Goal: Transaction & Acquisition: Purchase product/service

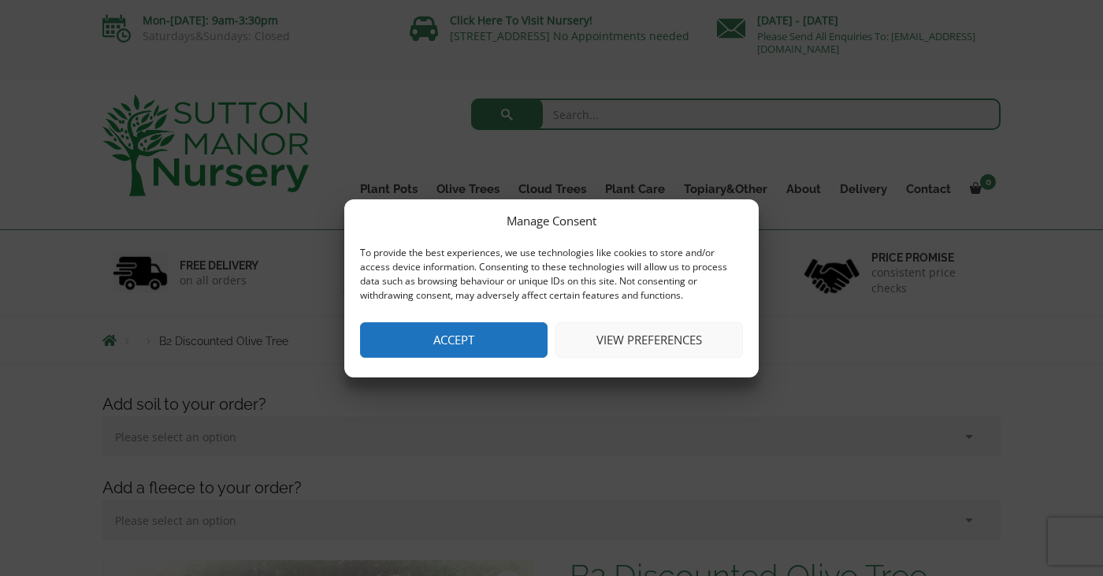
click at [520, 336] on button "Accept" at bounding box center [453, 339] width 187 height 35
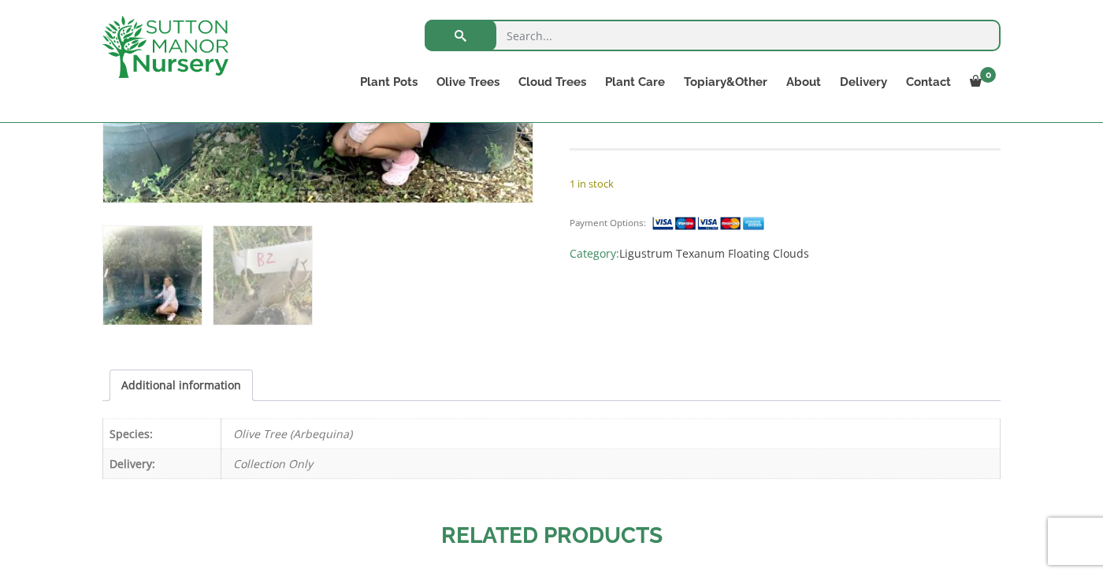
scroll to position [759, 0]
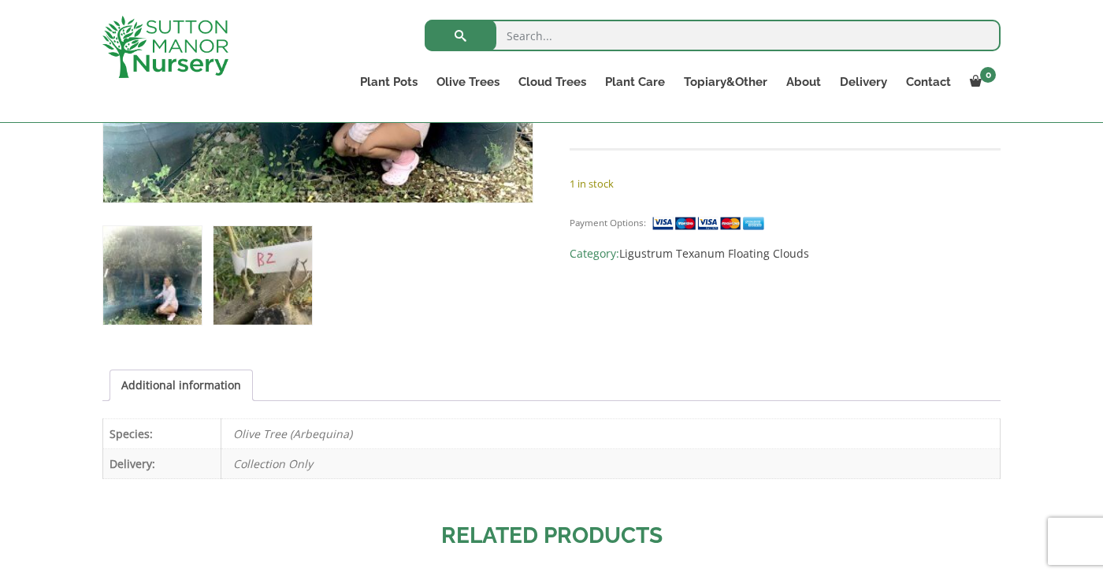
click at [254, 264] on img at bounding box center [262, 275] width 98 height 98
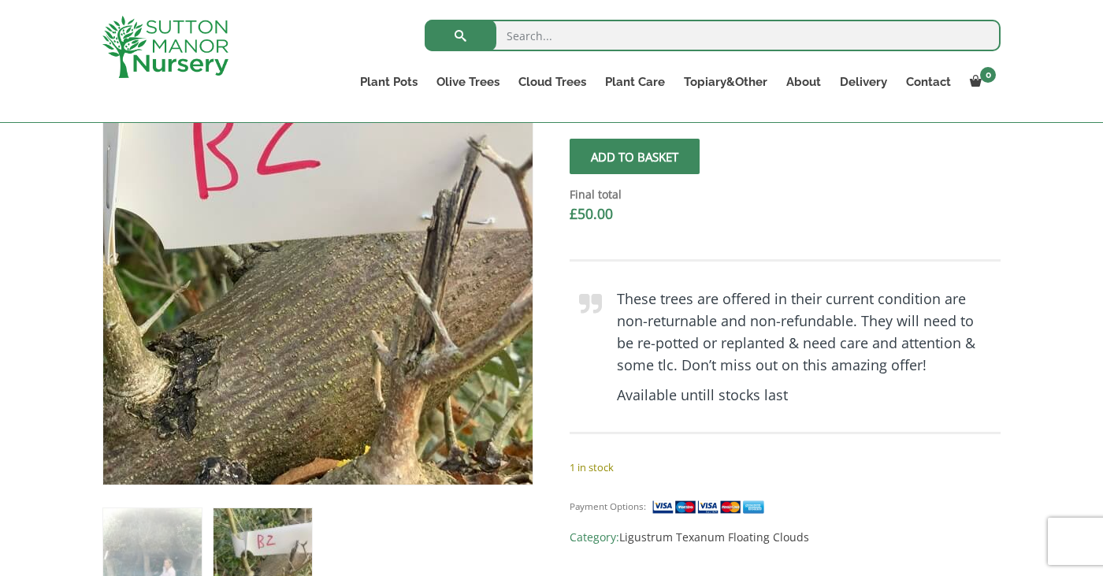
scroll to position [470, 0]
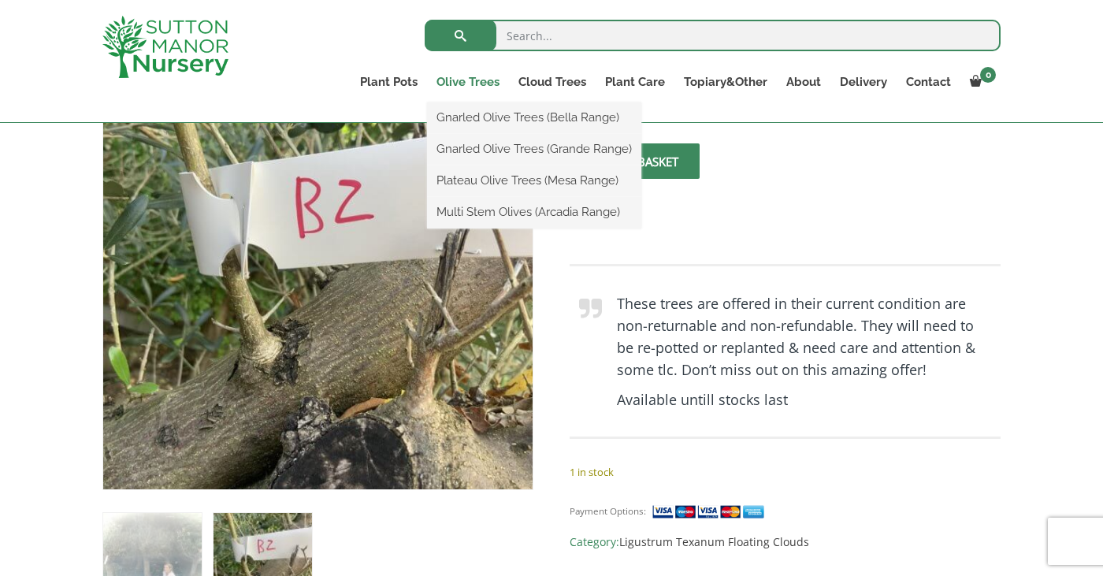
click at [474, 86] on link "Olive Trees" at bounding box center [468, 82] width 82 height 22
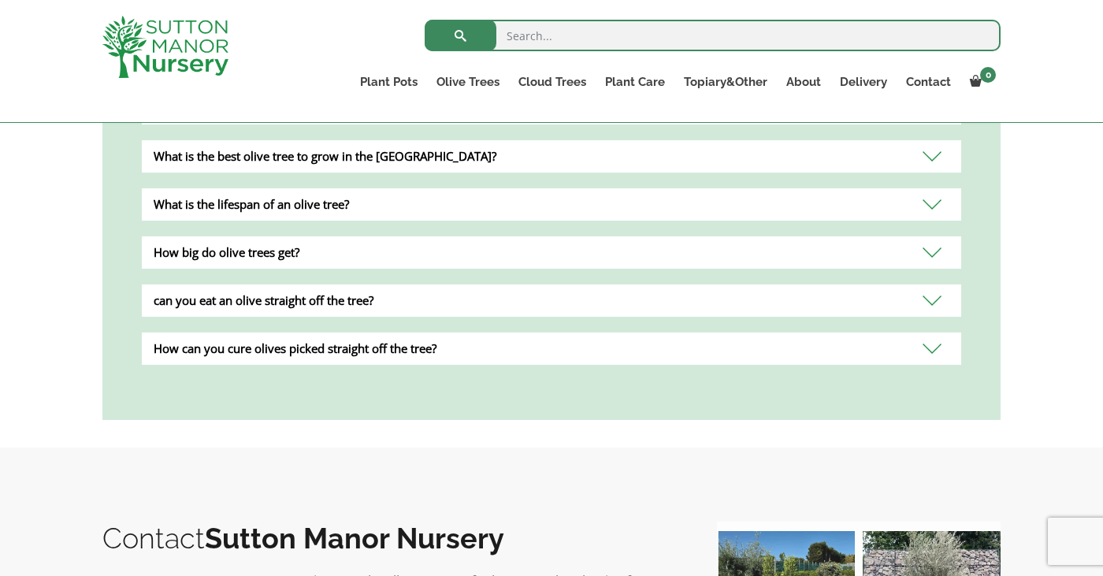
scroll to position [1750, 0]
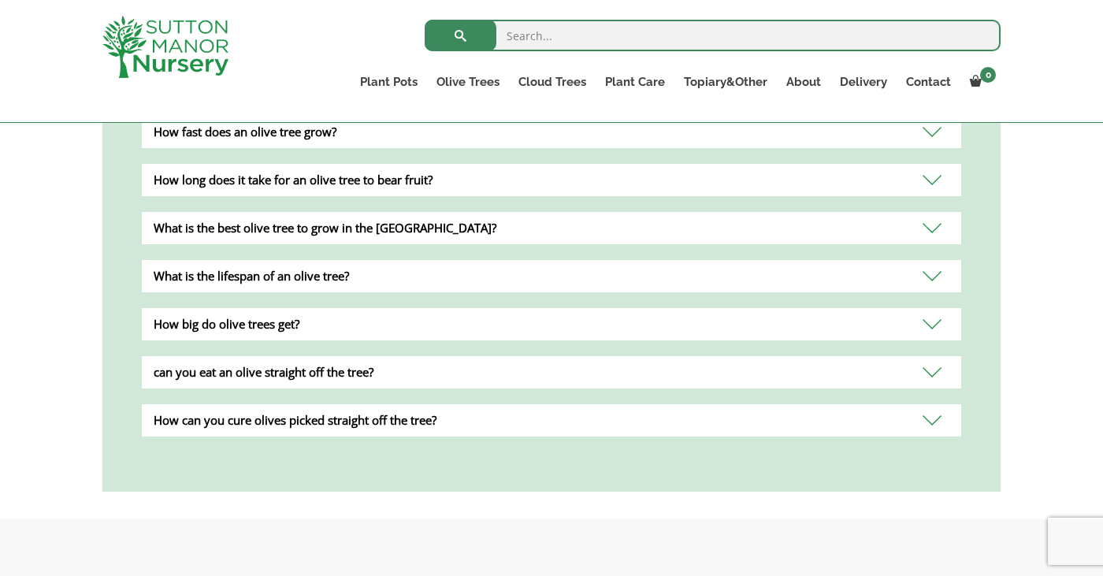
click at [930, 308] on div "How big do olive trees get?" at bounding box center [551, 324] width 819 height 32
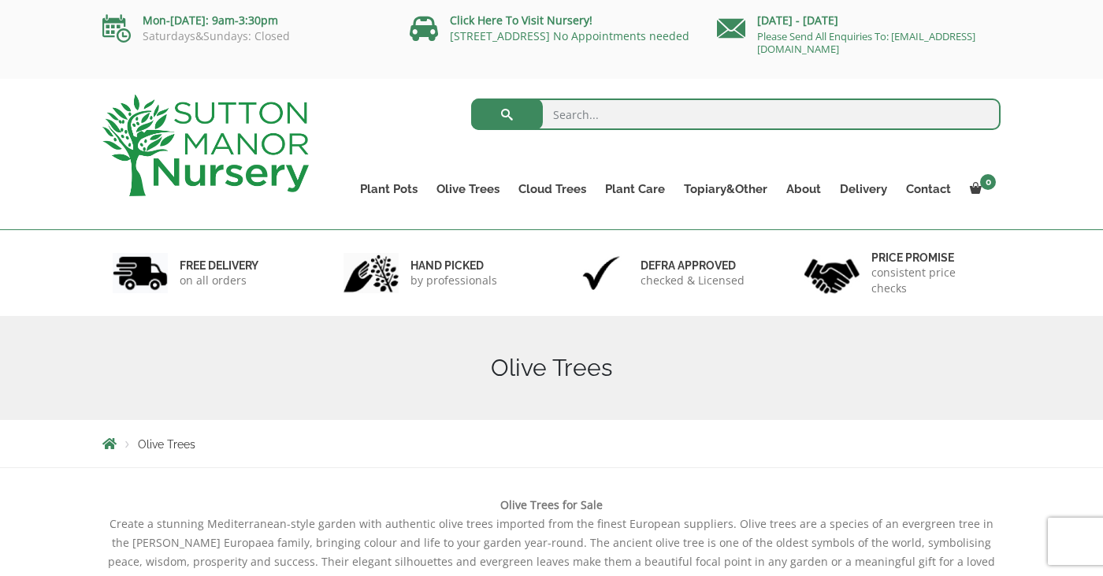
scroll to position [0, 0]
click at [696, 120] on input "search" at bounding box center [736, 114] width 530 height 32
type input "b2"
click at [507, 114] on button "submit" at bounding box center [507, 114] width 72 height 32
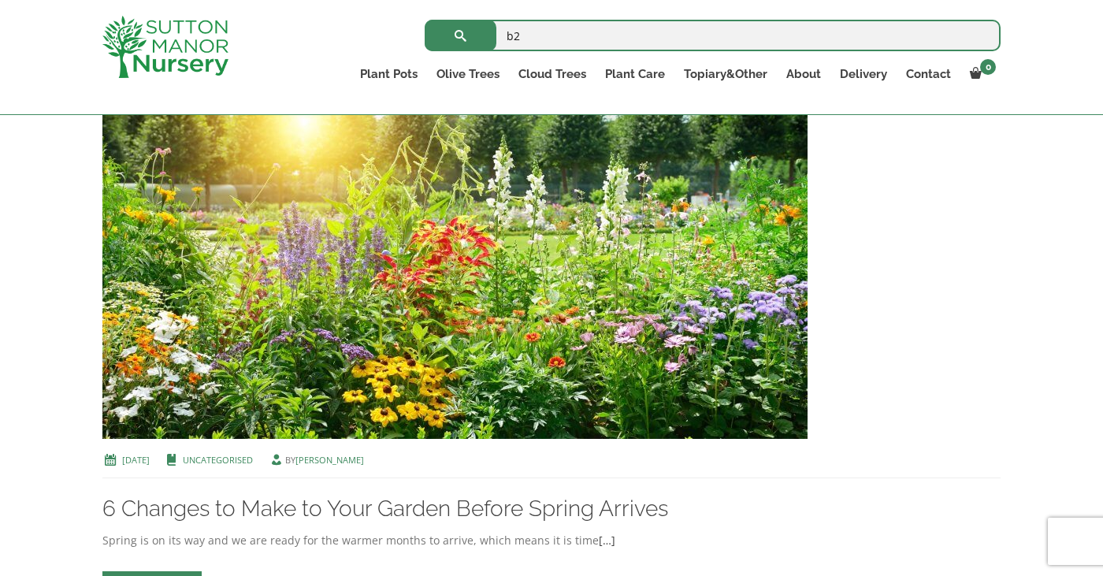
scroll to position [609, 0]
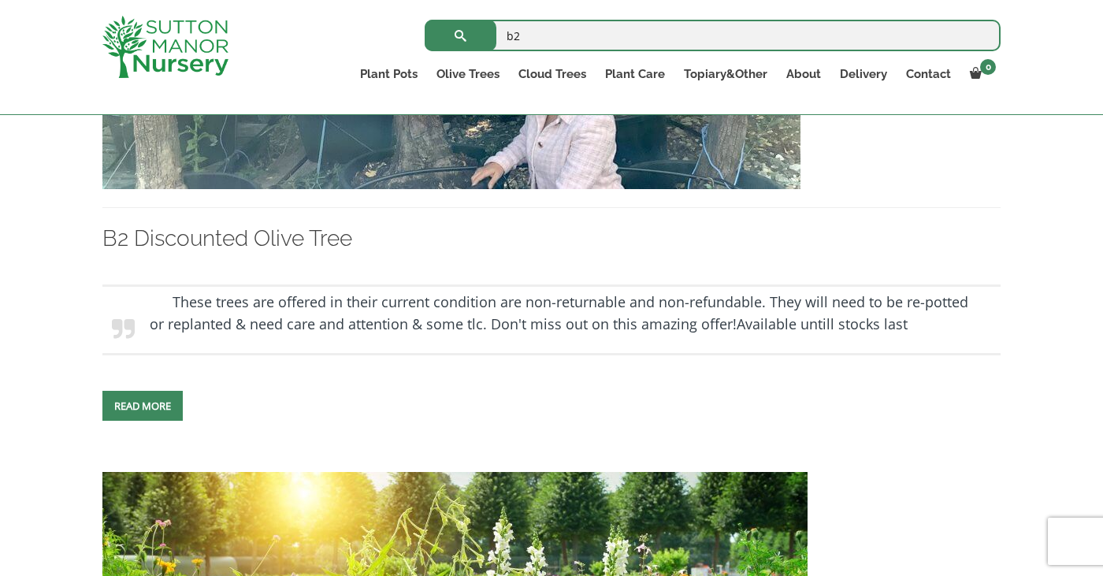
click at [143, 416] on link "Read more" at bounding box center [142, 406] width 80 height 30
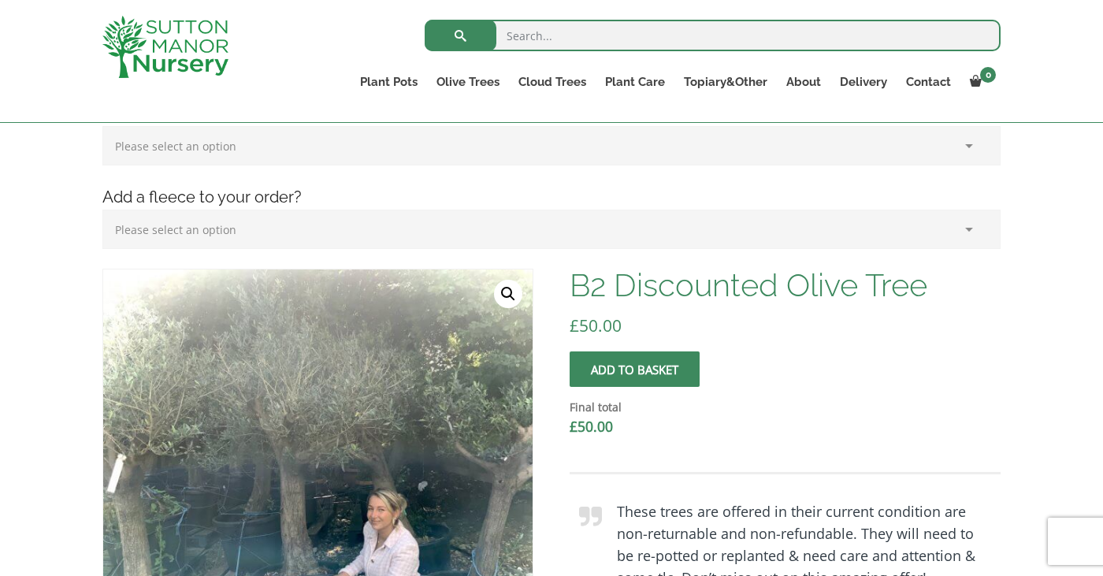
scroll to position [263, 0]
click at [638, 377] on button "Add to basket" at bounding box center [635, 368] width 130 height 35
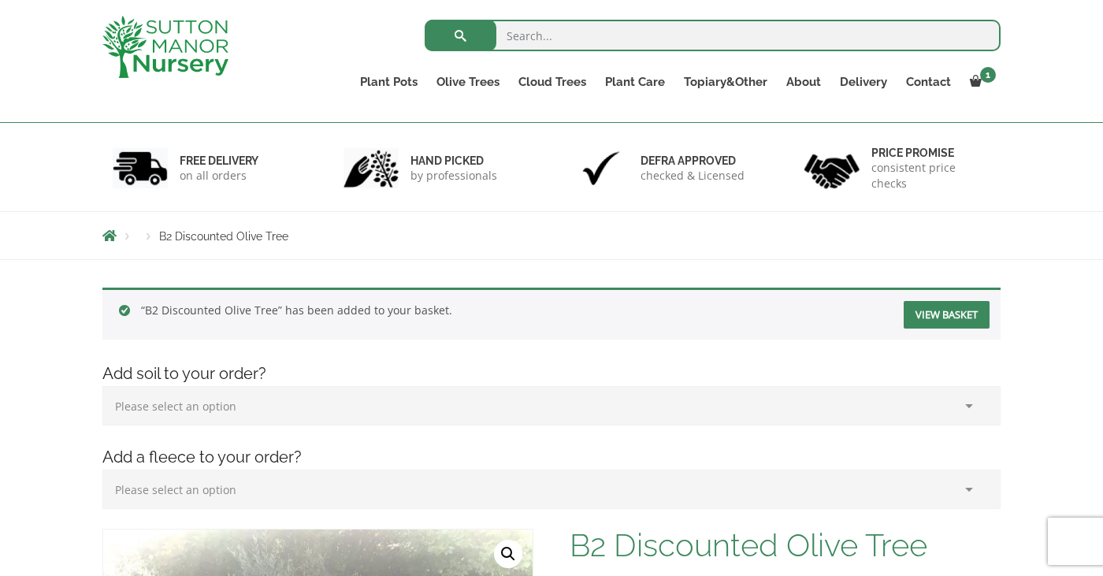
scroll to position [69, 0]
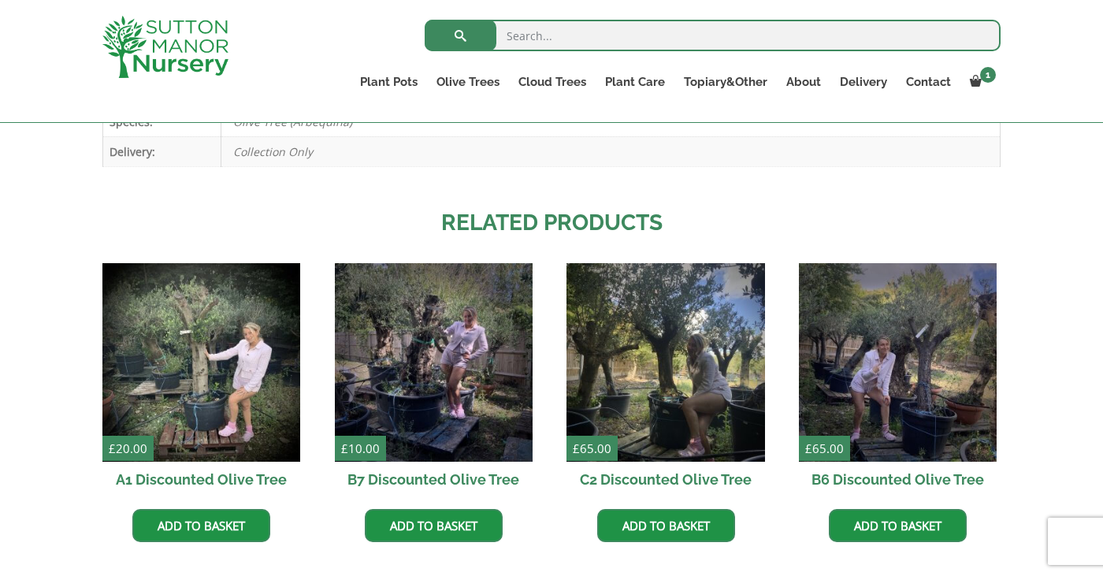
scroll to position [1086, 0]
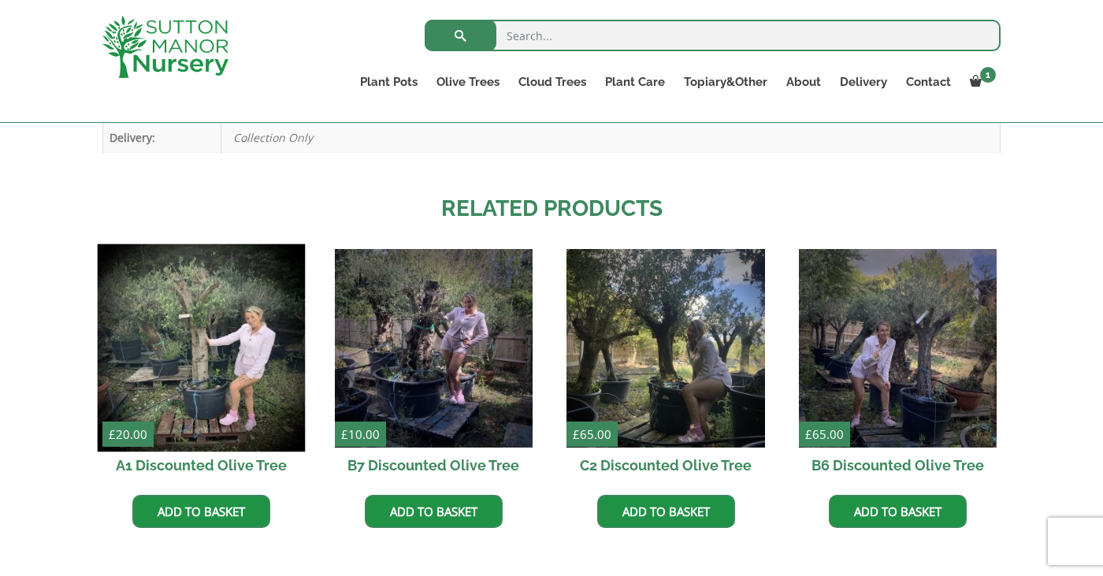
click at [223, 343] on img at bounding box center [202, 348] width 208 height 208
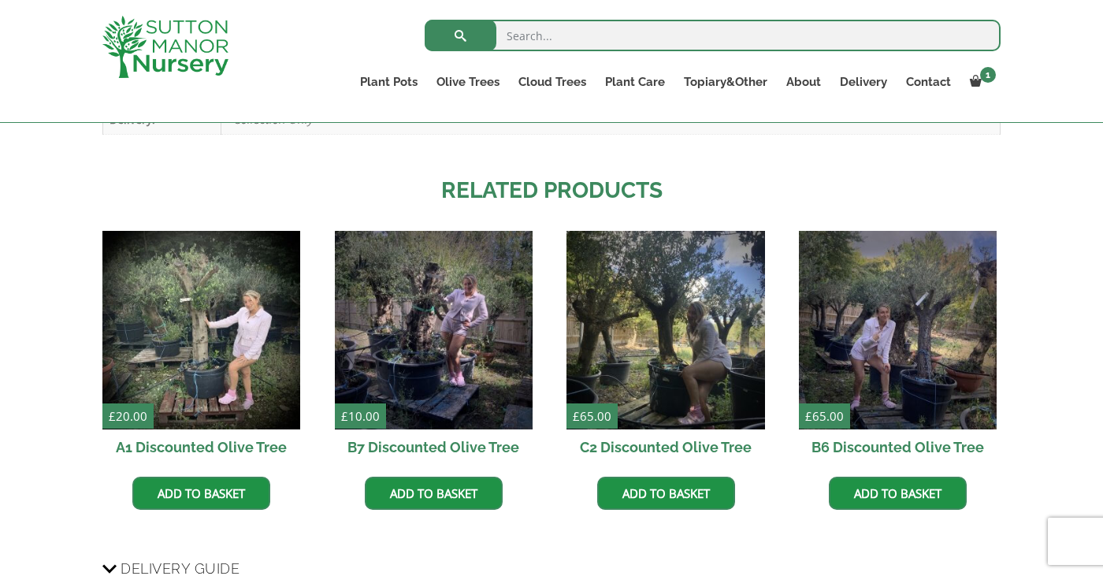
scroll to position [1104, 0]
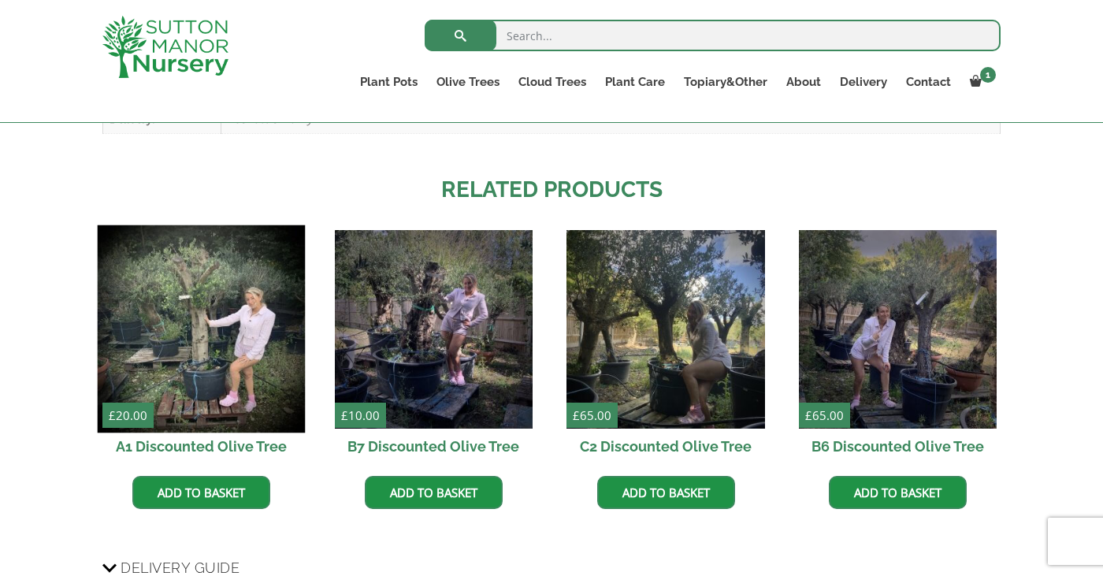
click at [254, 326] on img at bounding box center [202, 329] width 208 height 208
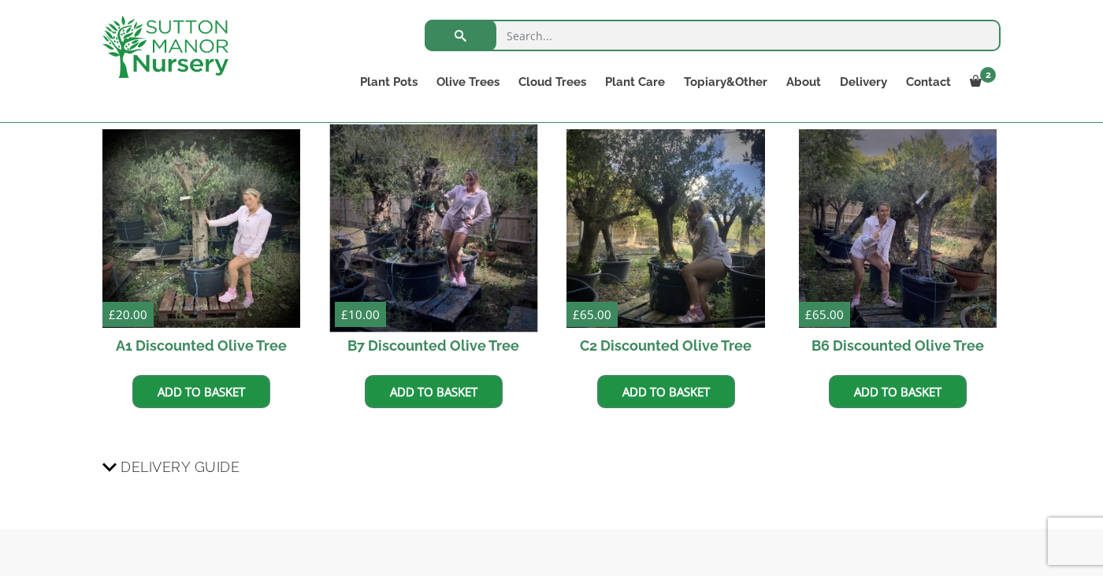
scroll to position [1216, 0]
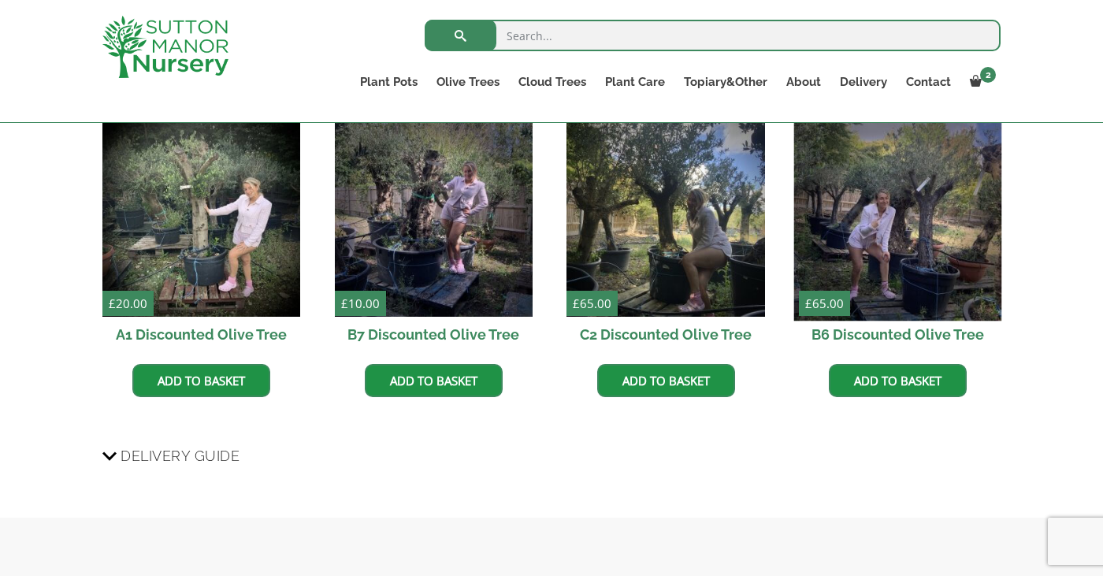
click at [921, 254] on img at bounding box center [898, 217] width 208 height 208
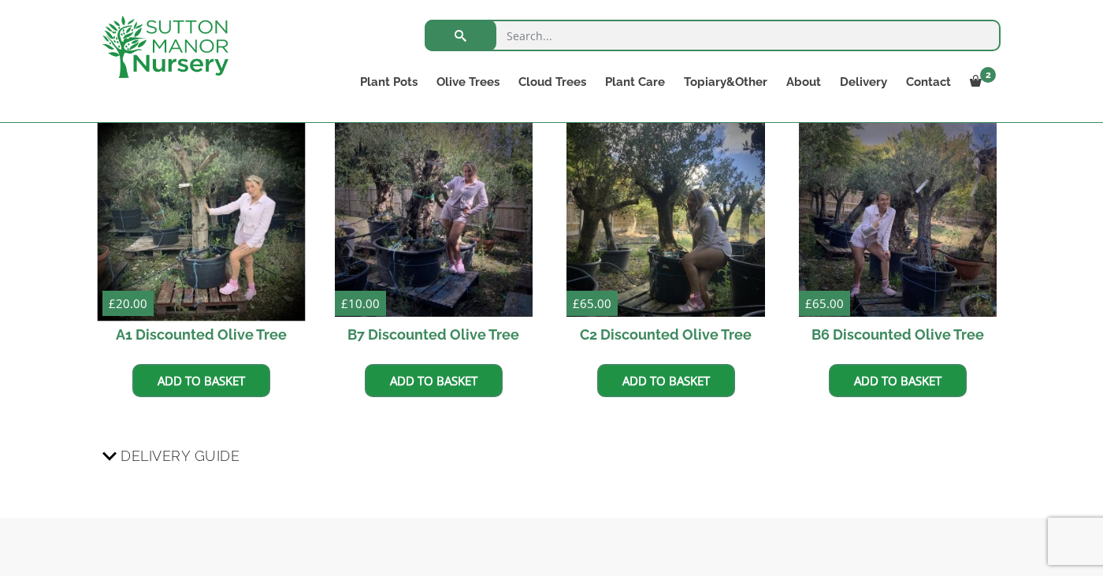
click at [223, 232] on img at bounding box center [202, 217] width 208 height 208
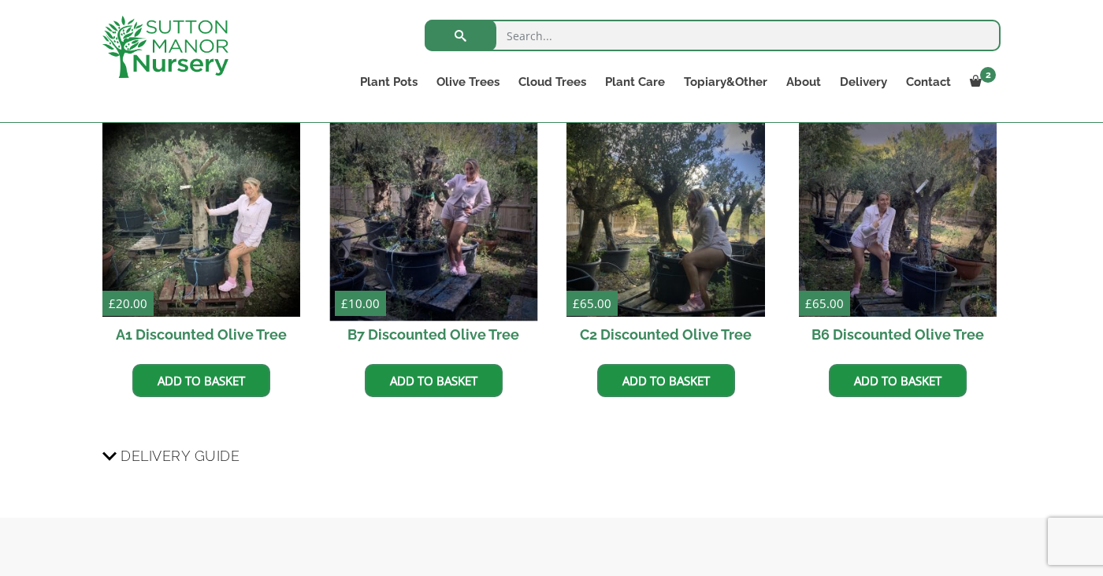
click at [442, 240] on img at bounding box center [433, 217] width 208 height 208
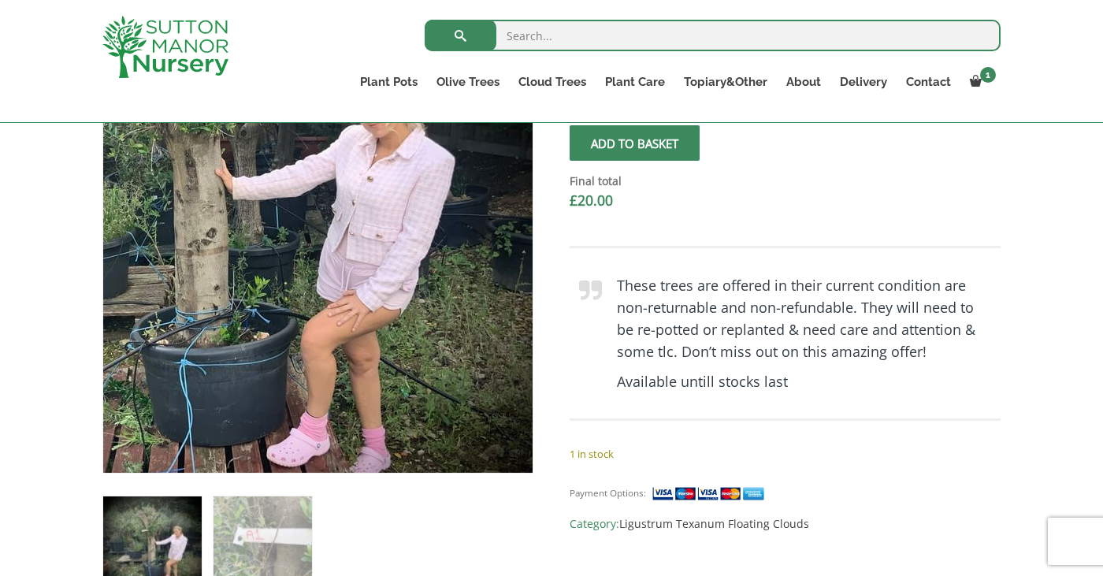
scroll to position [488, 0]
click at [497, 341] on img at bounding box center [206, 206] width 698 height 698
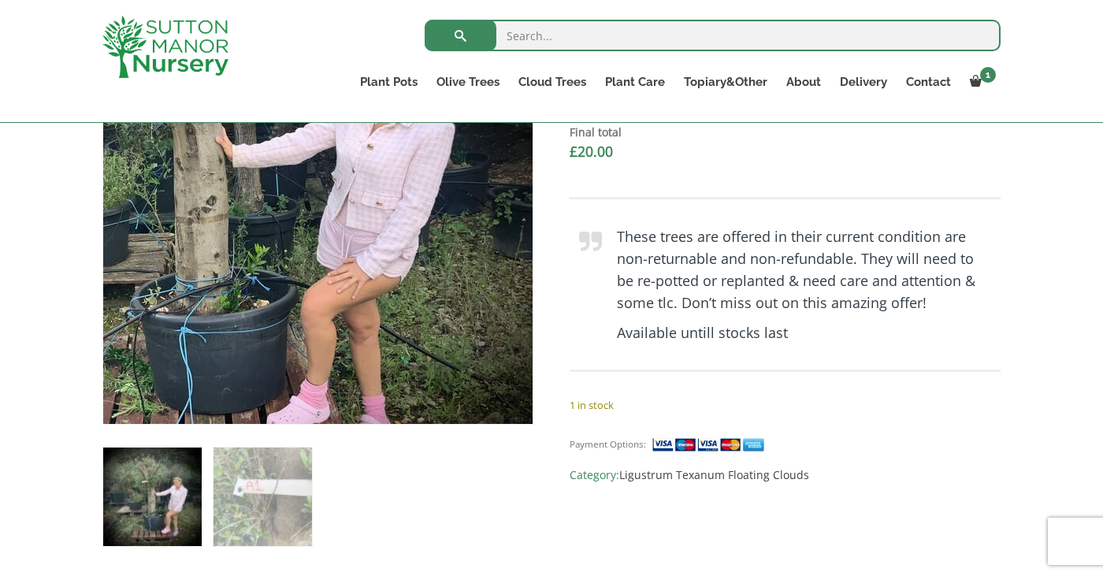
scroll to position [538, 0]
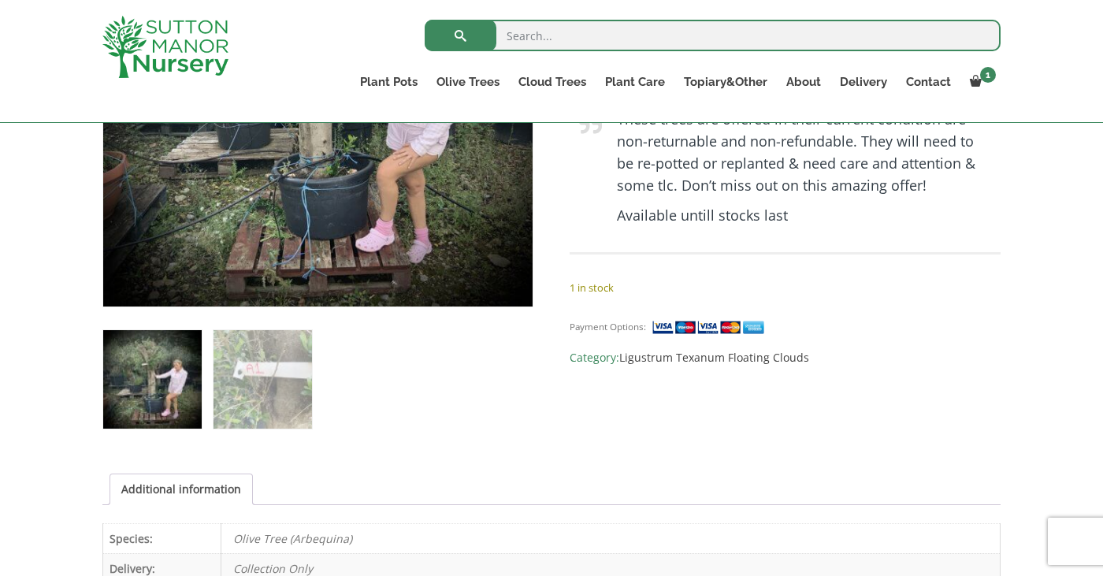
scroll to position [663, 0]
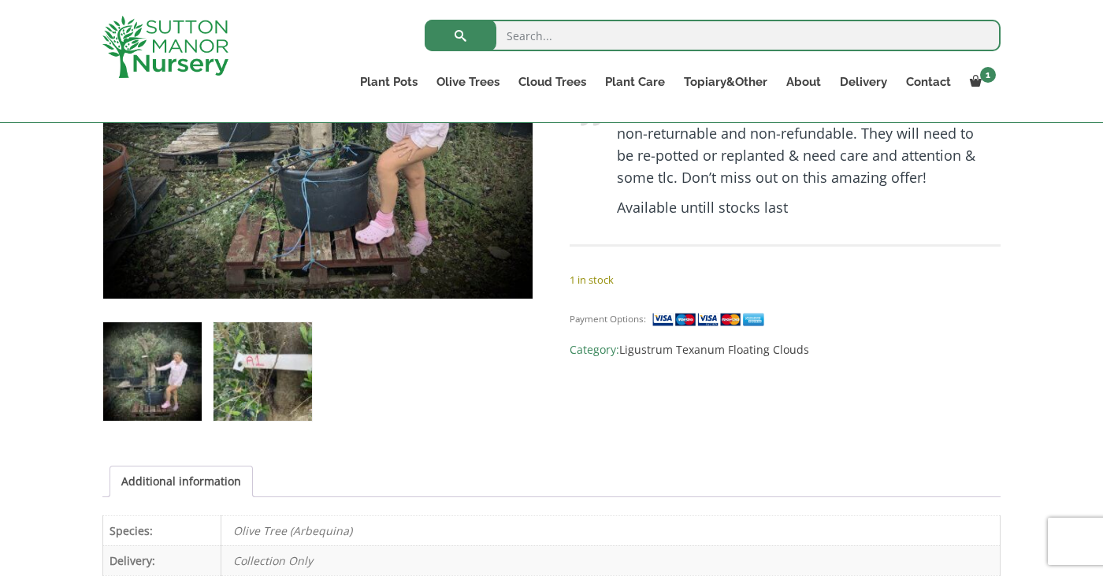
click at [245, 388] on img at bounding box center [262, 371] width 98 height 98
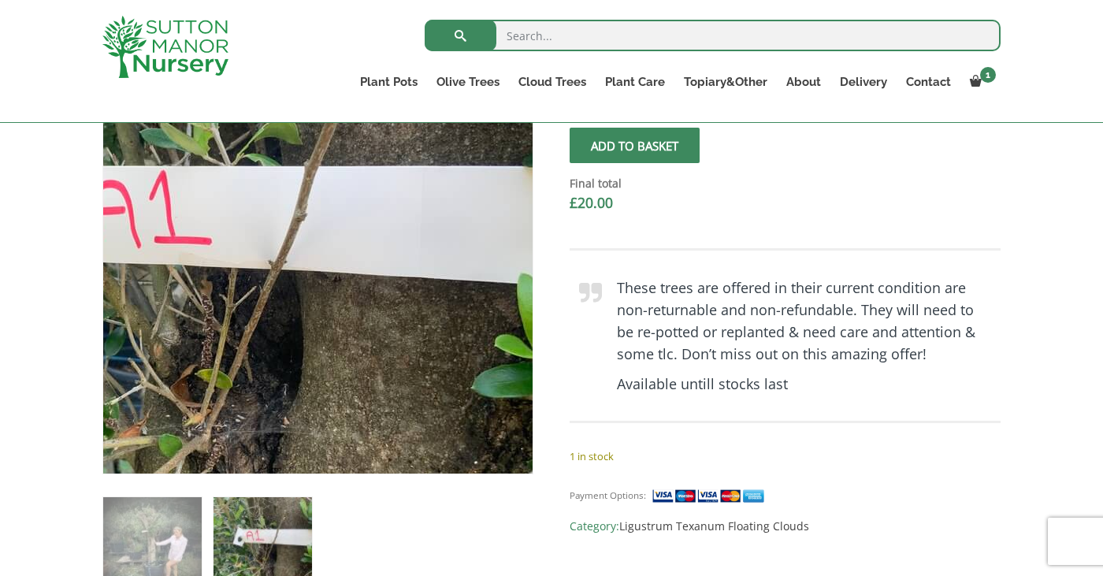
scroll to position [489, 0]
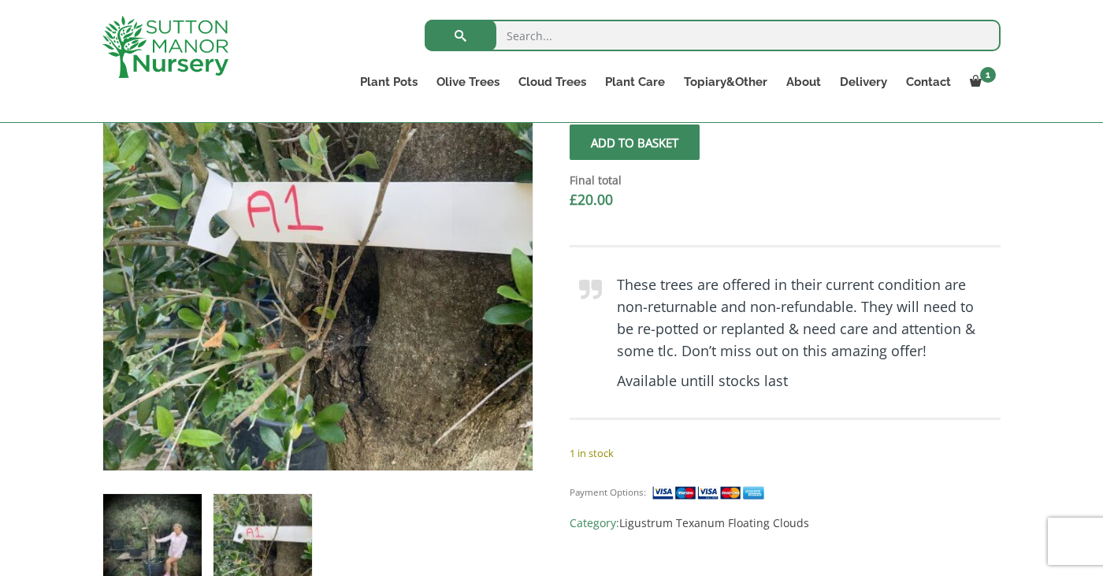
click at [143, 533] on img at bounding box center [152, 543] width 98 height 98
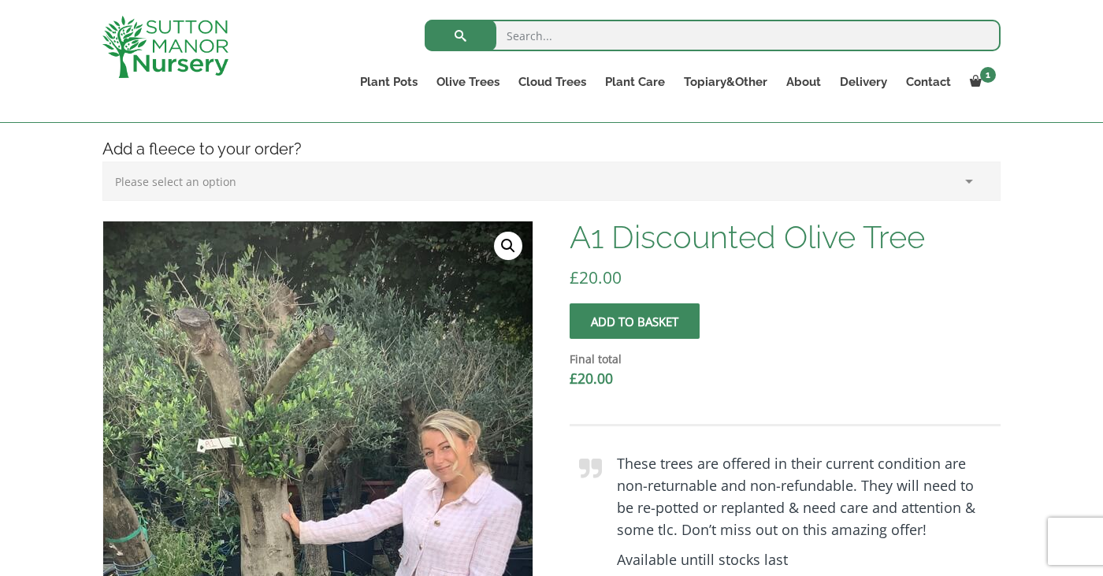
scroll to position [310, 0]
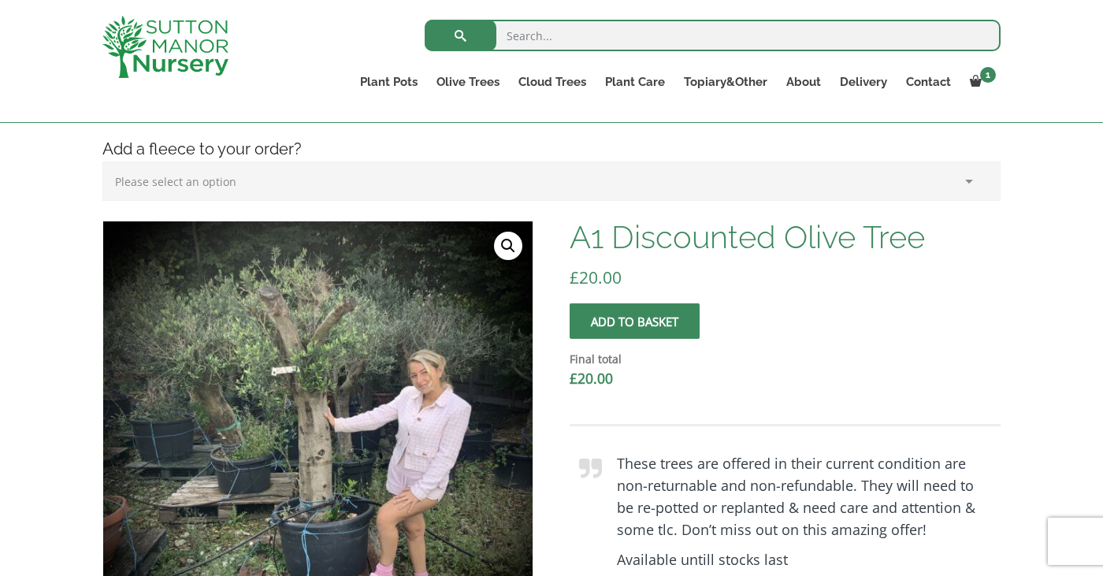
click at [677, 318] on button "Add to basket" at bounding box center [635, 320] width 130 height 35
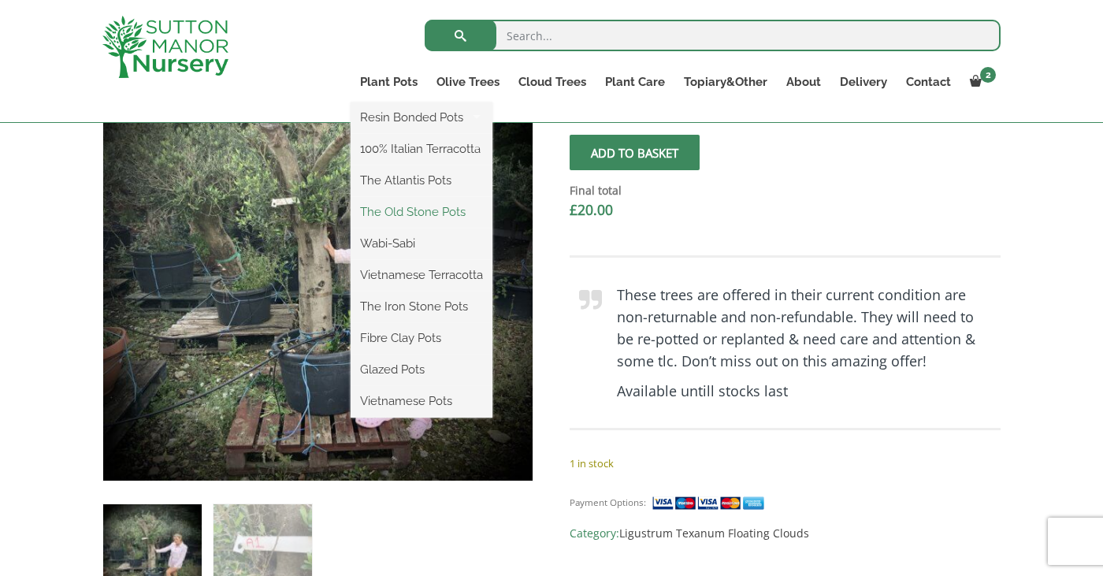
scroll to position [480, 0]
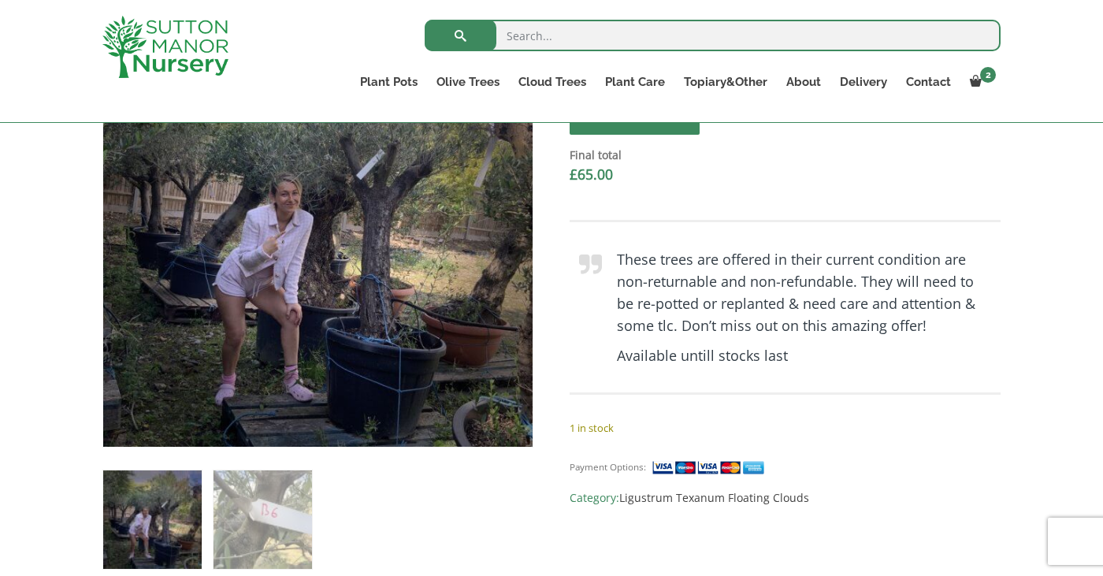
scroll to position [493, 0]
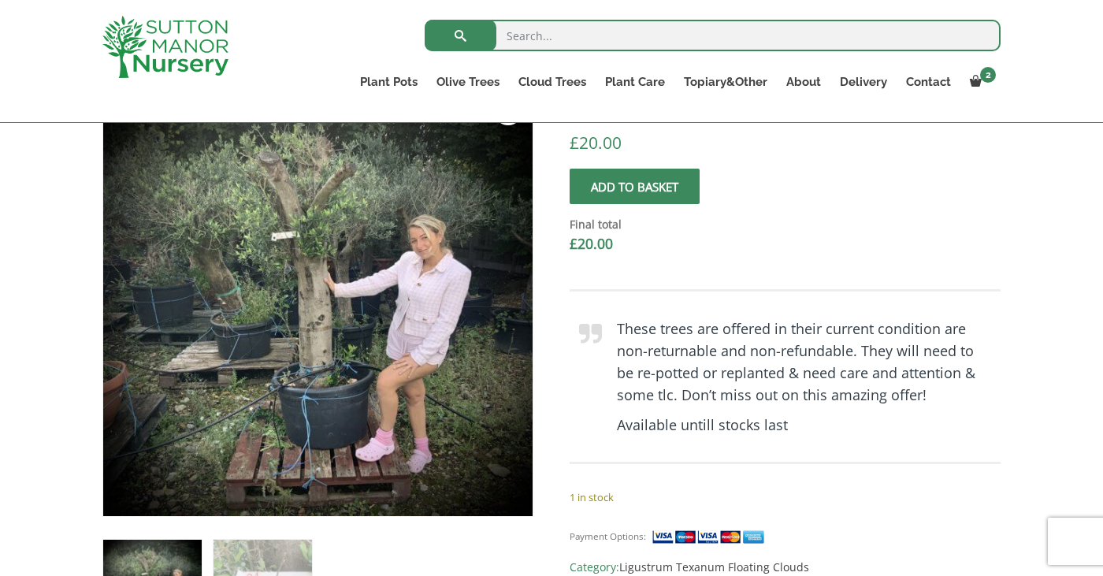
scroll to position [446, 0]
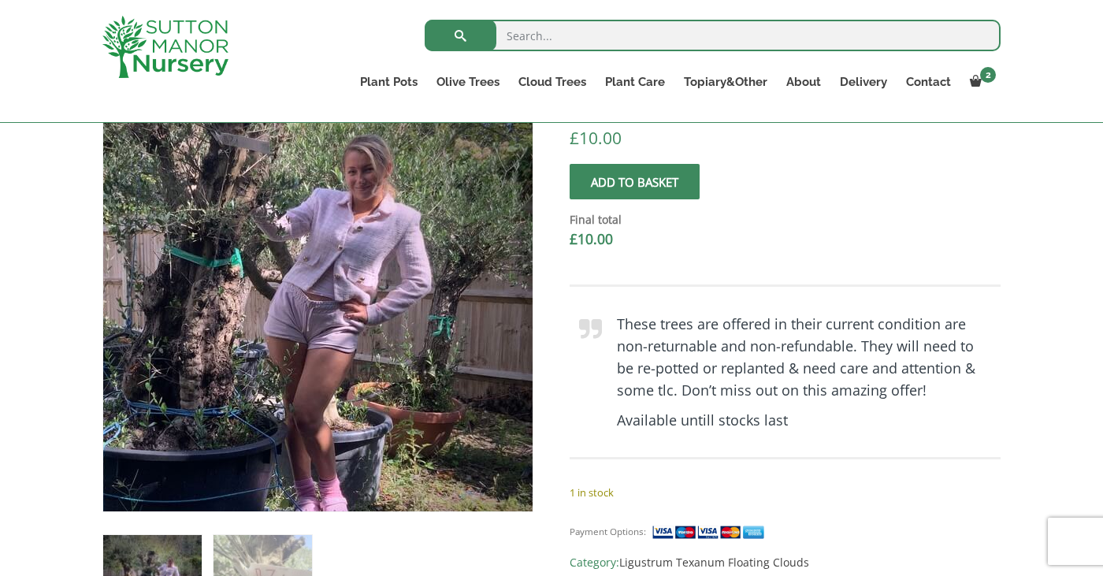
scroll to position [451, 0]
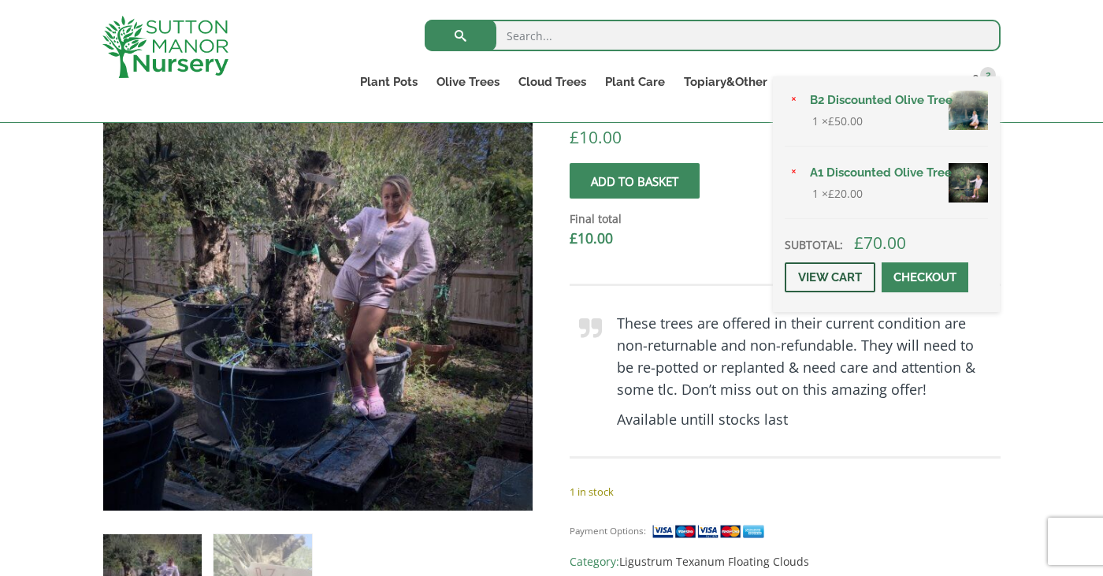
click at [833, 292] on link "View cart" at bounding box center [830, 277] width 91 height 30
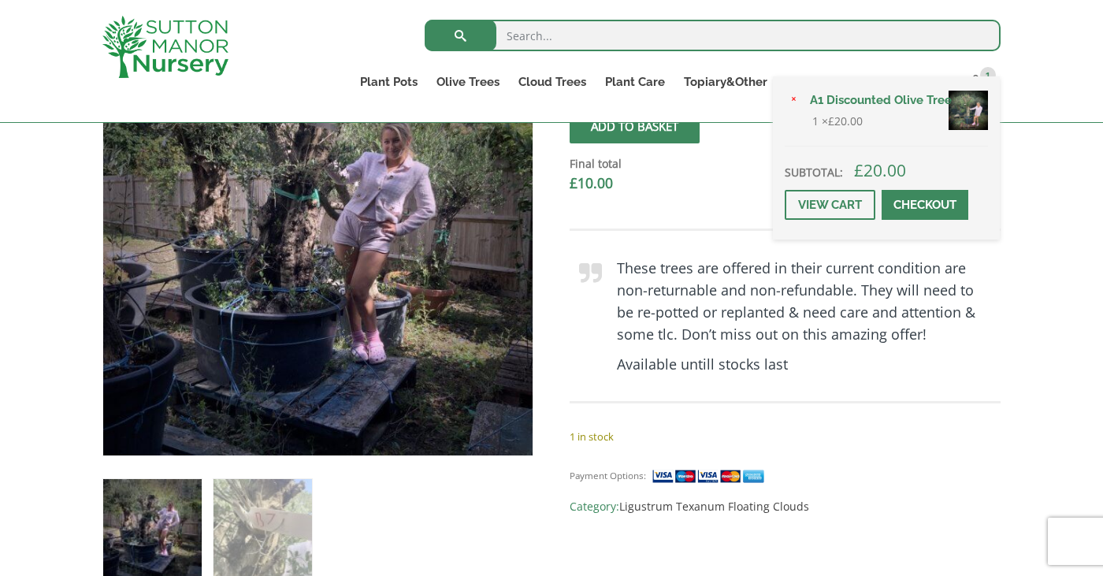
scroll to position [504, 0]
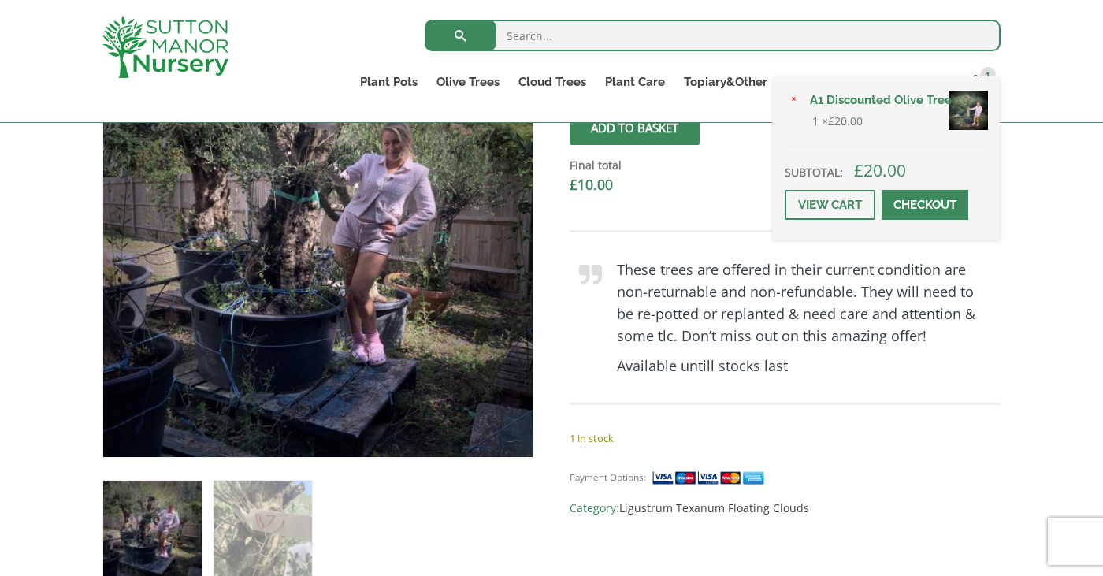
click at [858, 425] on div "These trees are offered in their current condition are non-returnable and non-r…" at bounding box center [785, 317] width 431 height 222
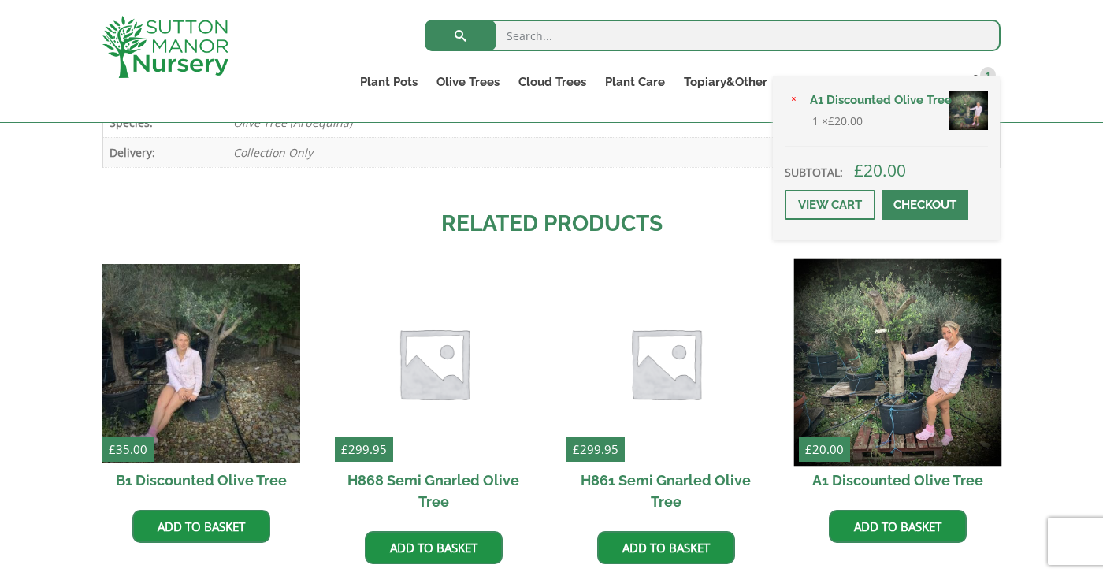
scroll to position [1071, 0]
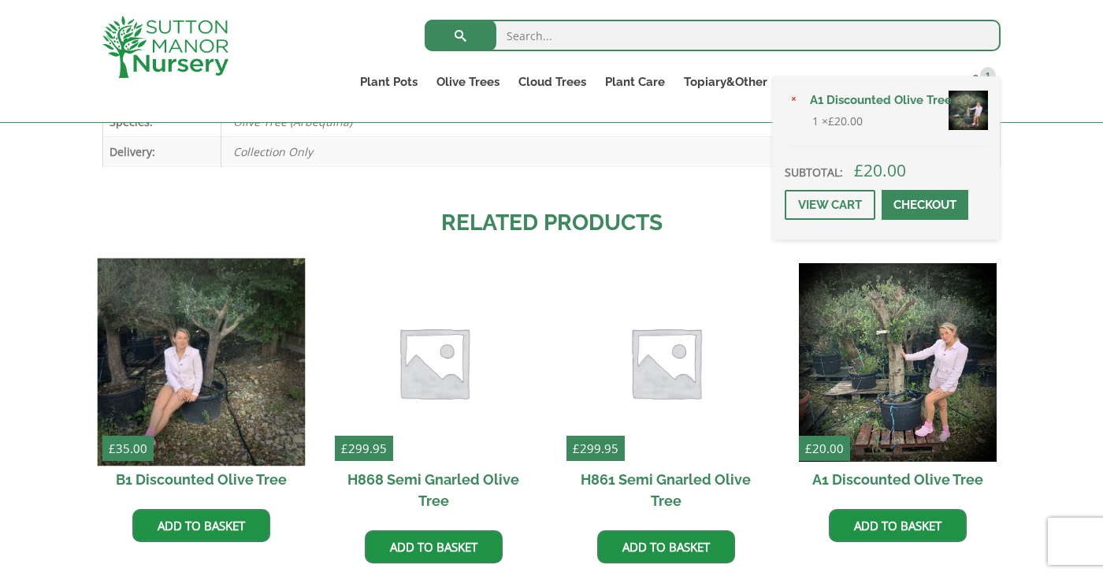
click at [205, 345] on img at bounding box center [202, 362] width 208 height 208
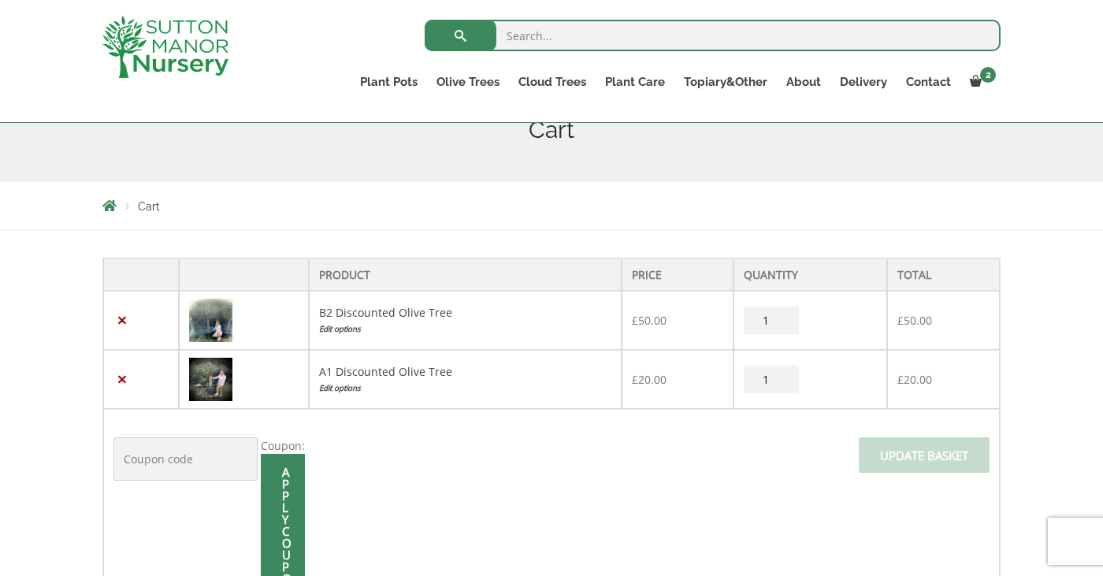
scroll to position [210, 0]
click at [124, 317] on link "×" at bounding box center [121, 320] width 17 height 17
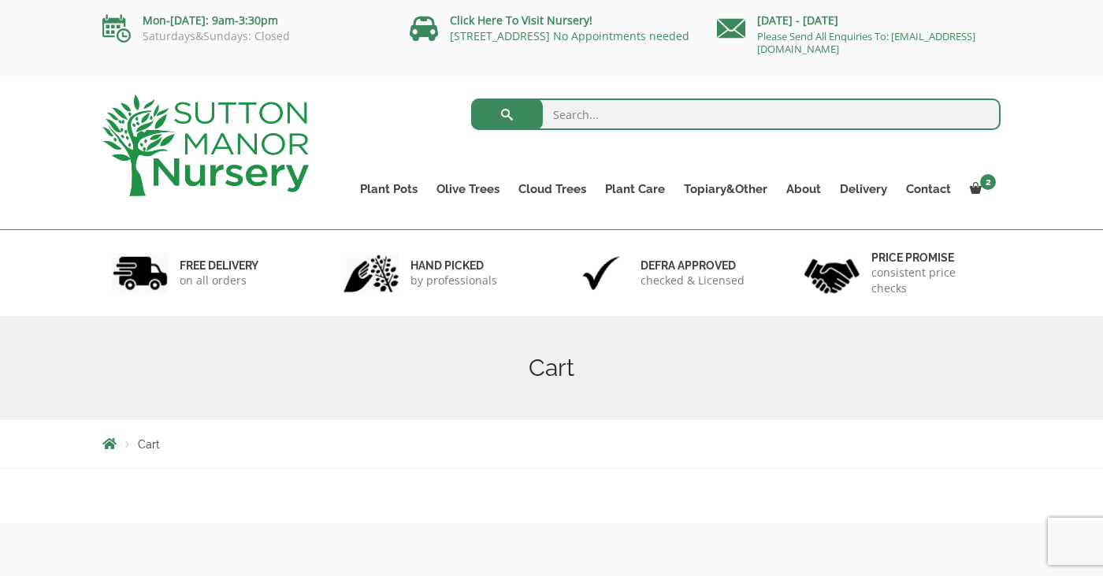
scroll to position [0, 0]
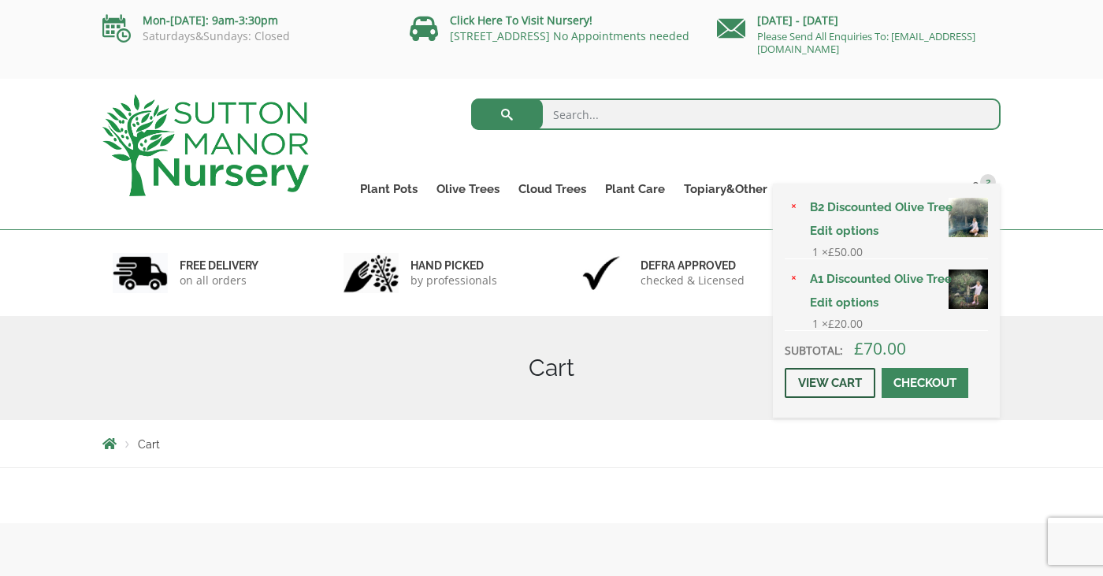
click at [833, 398] on link "View cart" at bounding box center [830, 383] width 91 height 30
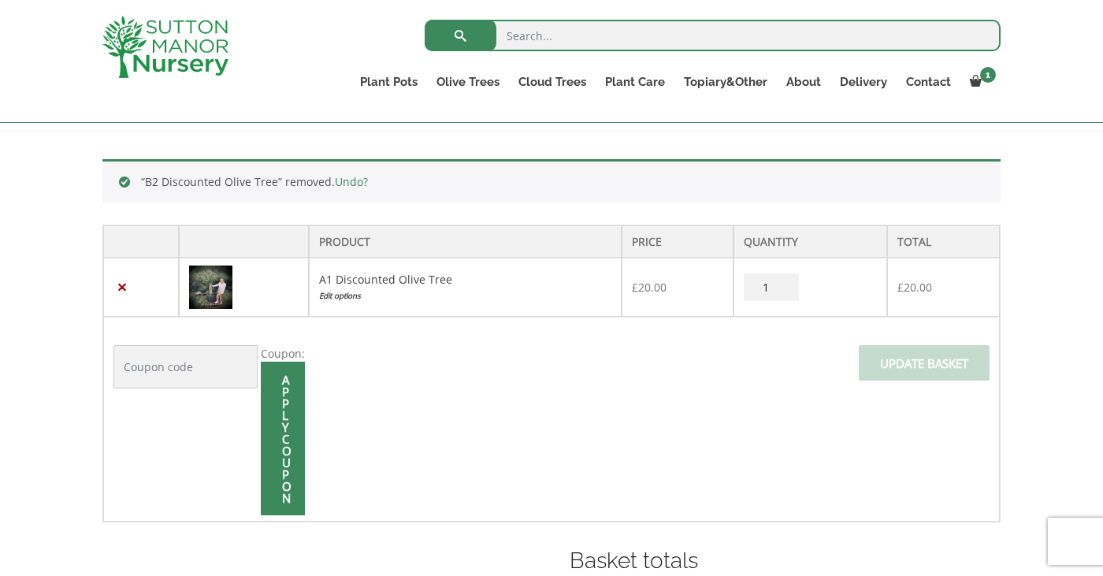
scroll to position [280, 0]
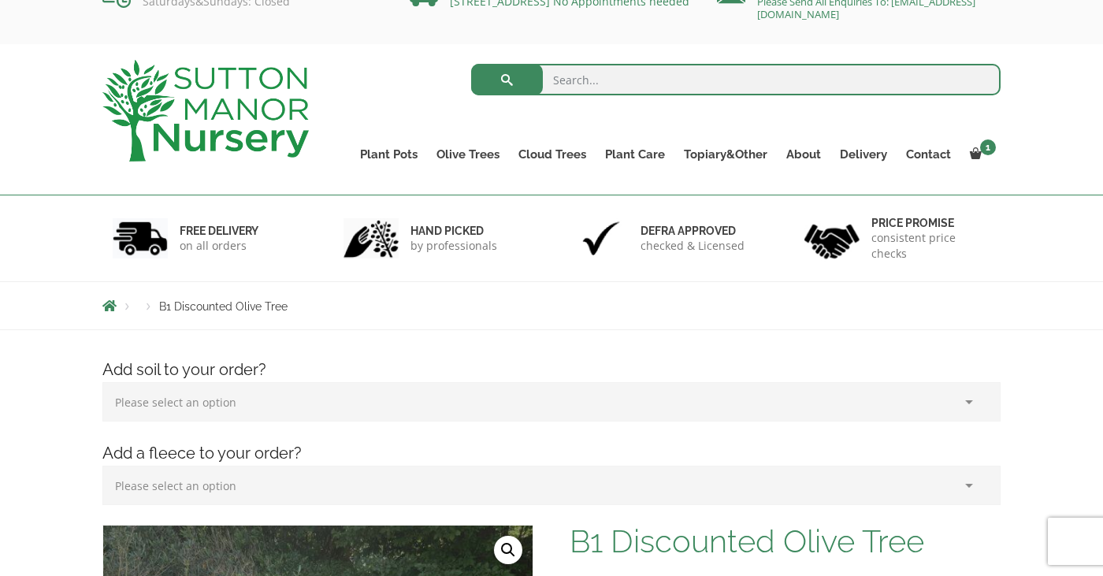
scroll to position [34, 0]
click at [941, 154] on link "Contact" at bounding box center [928, 155] width 64 height 22
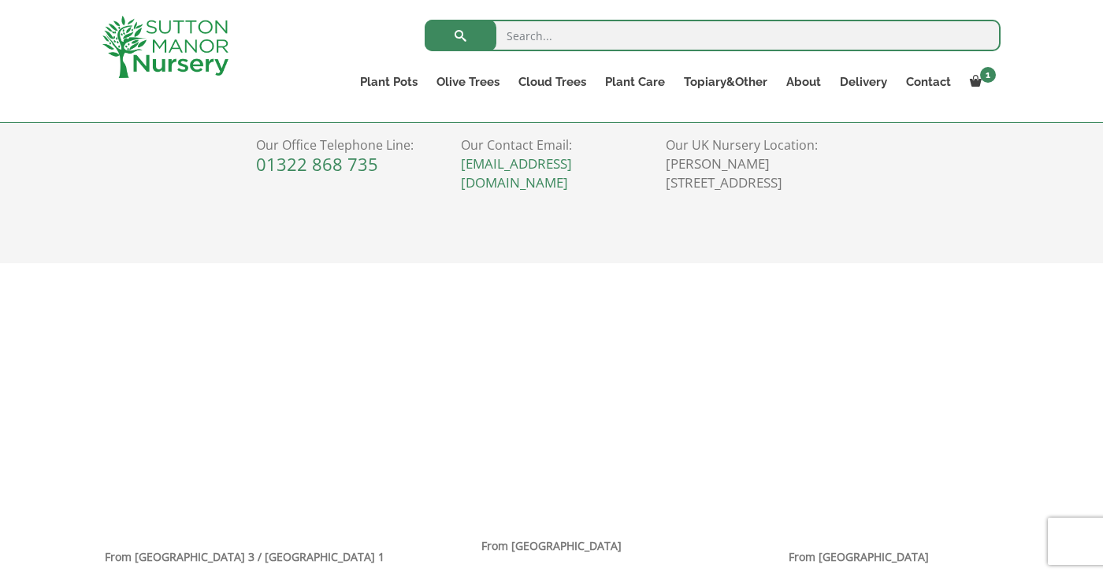
scroll to position [821, 0]
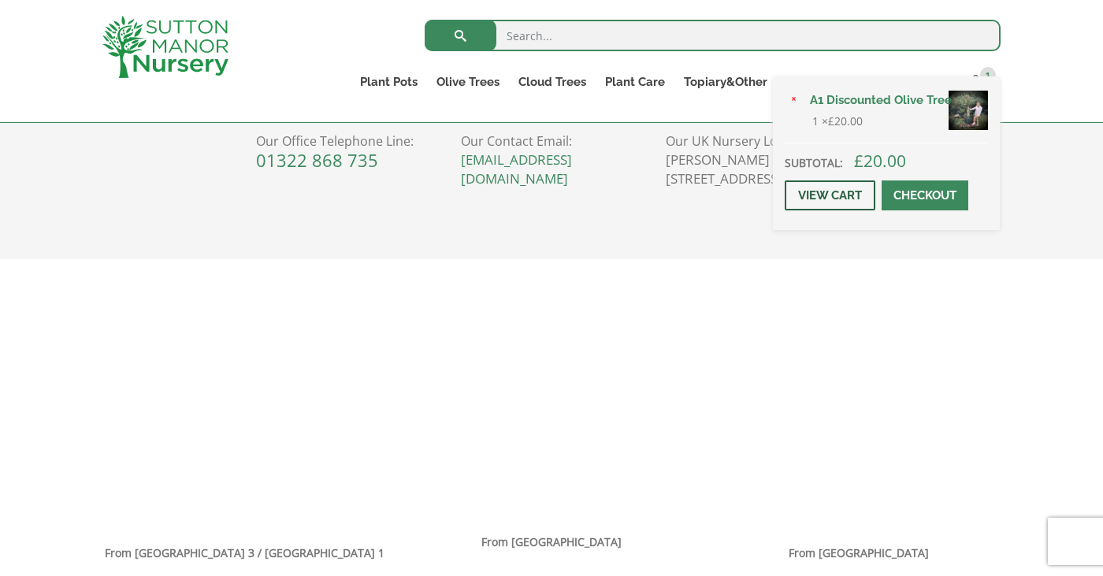
click at [857, 210] on link "View cart" at bounding box center [830, 195] width 91 height 30
